Goal: Information Seeking & Learning: Learn about a topic

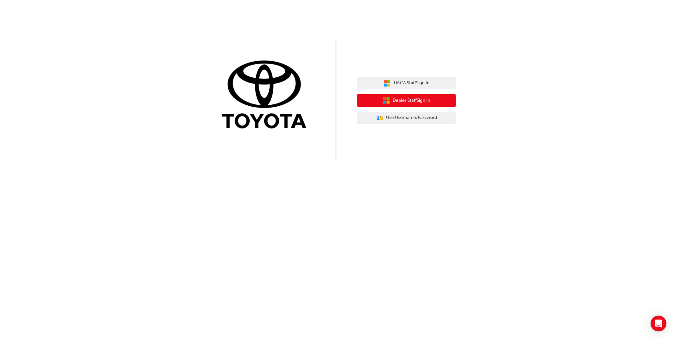
click at [428, 98] on span "Dealer Staff Sign In" at bounding box center [411, 101] width 38 height 8
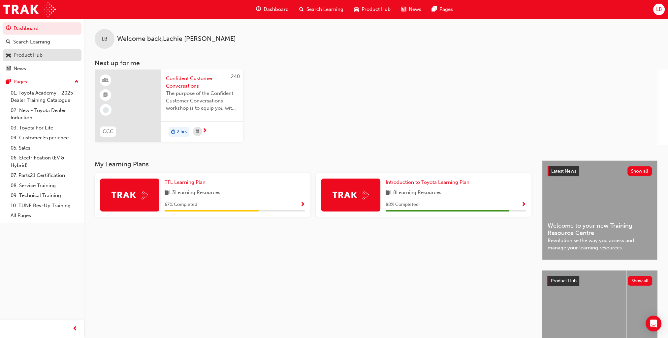
click at [28, 56] on div "Product Hub" at bounding box center [28, 55] width 29 height 8
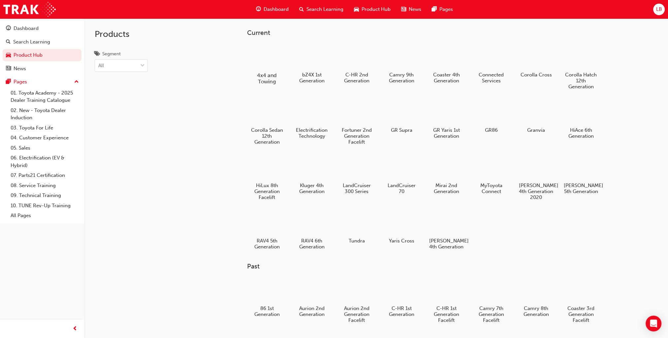
click at [274, 69] on div at bounding box center [266, 56] width 37 height 26
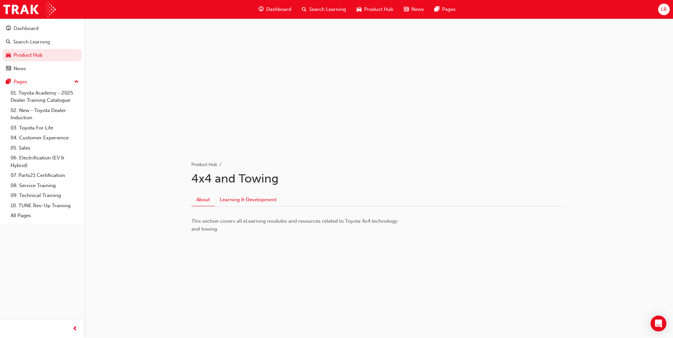
click at [261, 201] on link "Learning & Development" at bounding box center [248, 200] width 67 height 13
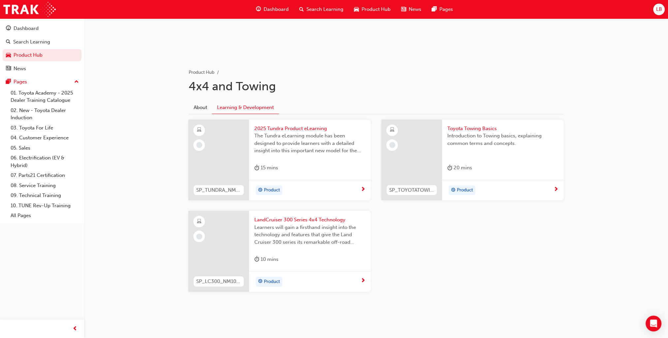
scroll to position [94, 0]
click at [526, 187] on div "Product" at bounding box center [500, 189] width 106 height 10
